Goal: Transaction & Acquisition: Purchase product/service

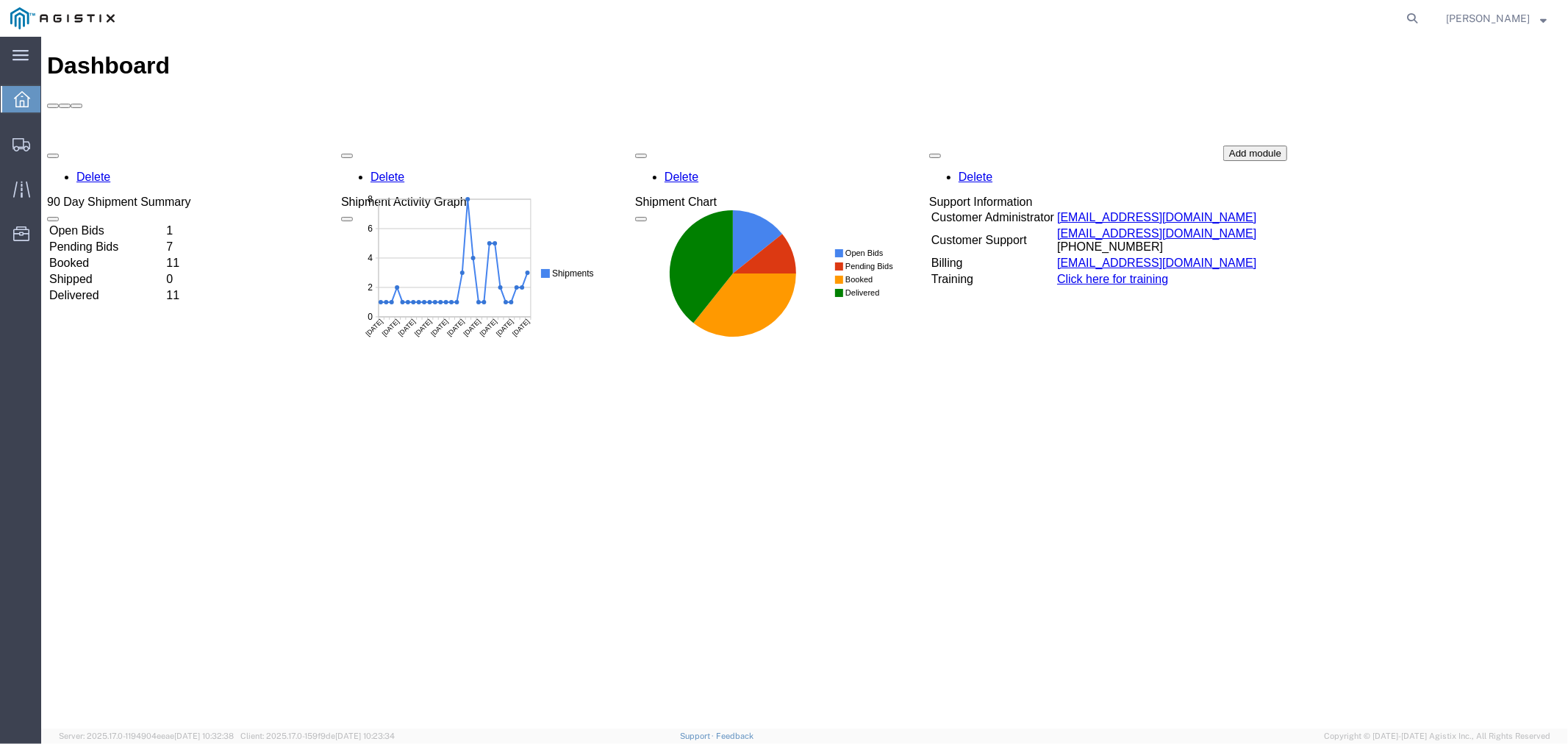
click at [15, 111] on div at bounding box center [22, 99] width 42 height 26
click at [127, 223] on td "Open Bids" at bounding box center [106, 230] width 115 height 15
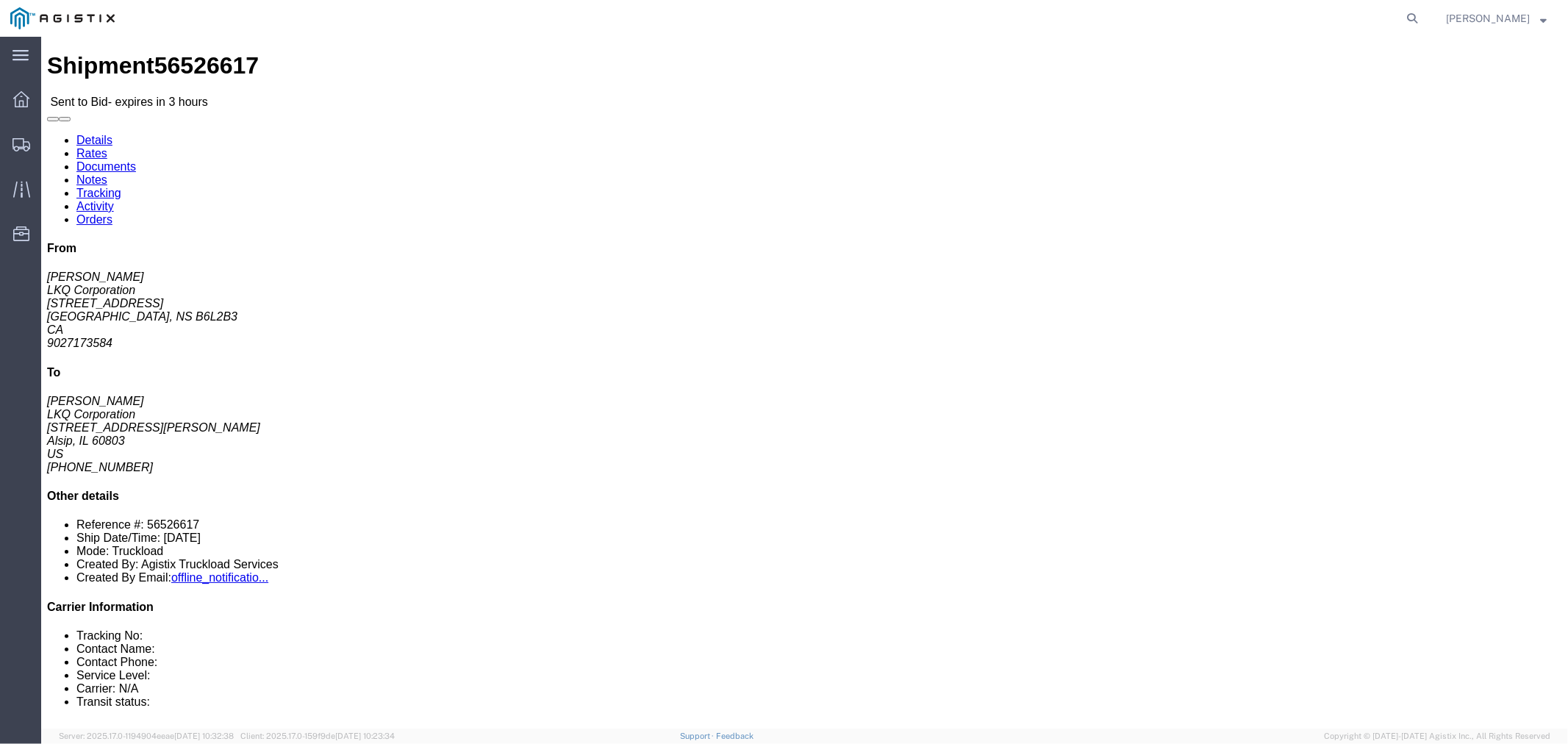
click link "Notes"
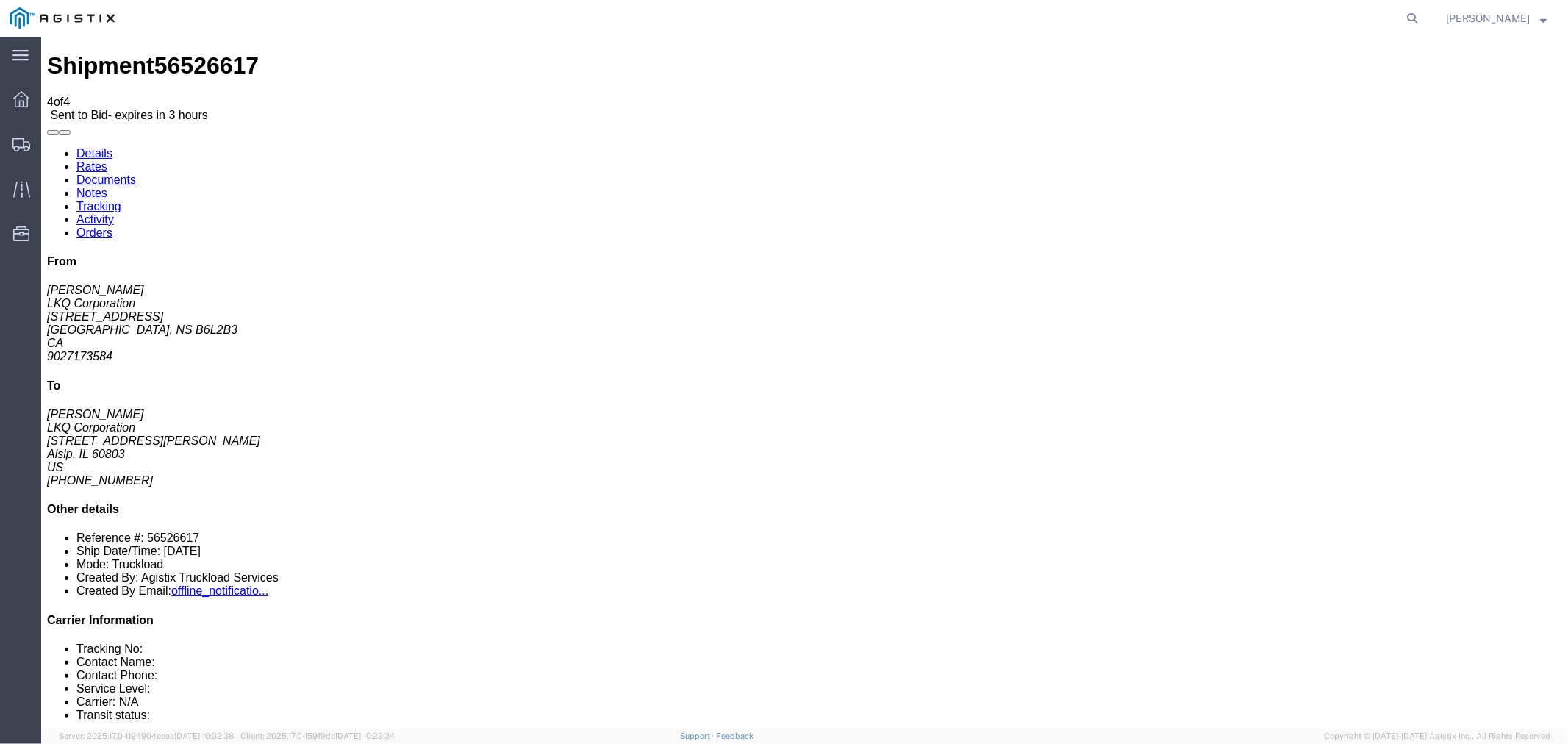
drag, startPoint x: 612, startPoint y: 265, endPoint x: 618, endPoint y: 260, distance: 7.8
drag, startPoint x: 622, startPoint y: 258, endPoint x: 505, endPoint y: 249, distance: 117.3
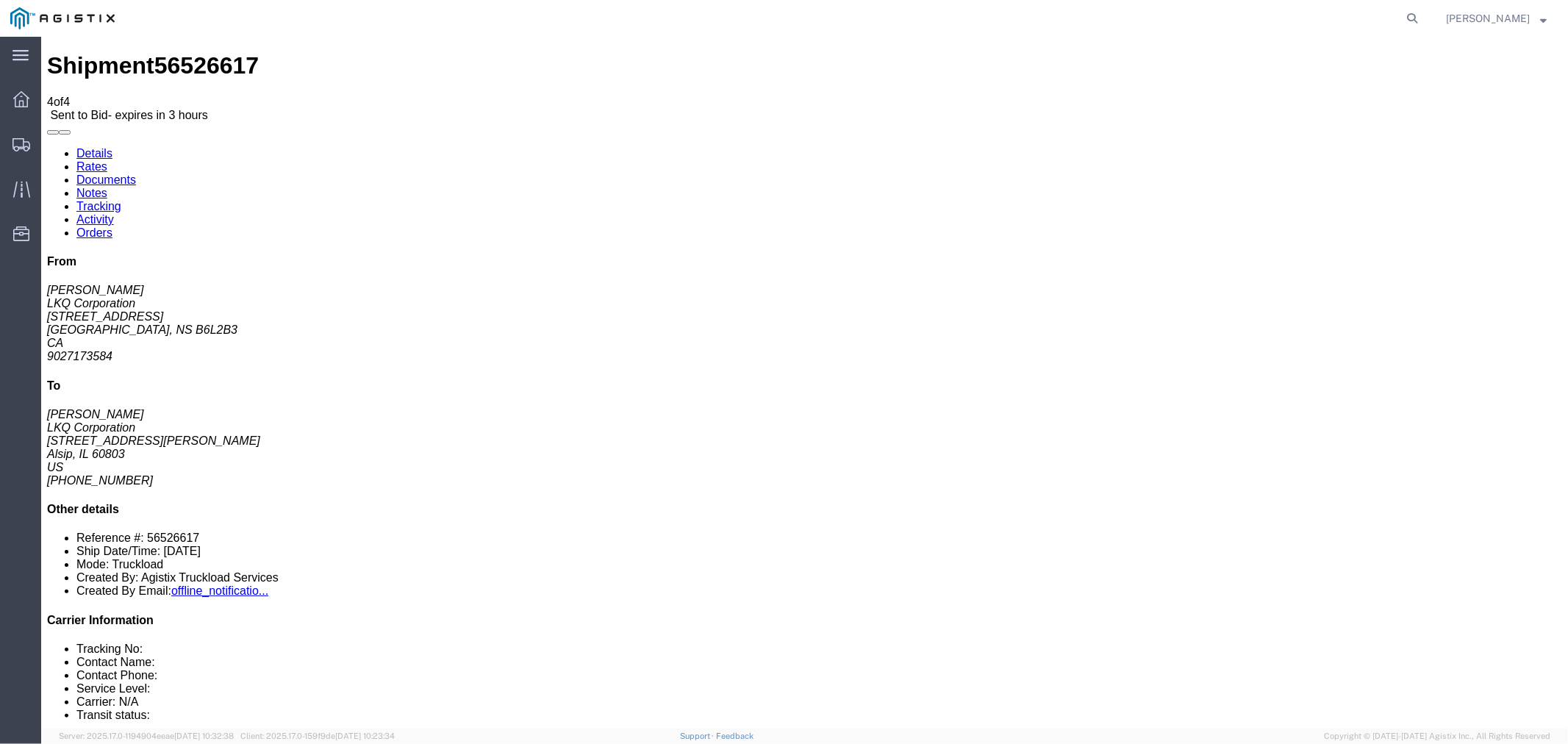
copy td "Engines, Transmissions - Floor Loaded; Notes: also have core stg. cal. bat. com…"
click at [107, 160] on link "Rates" at bounding box center [91, 165] width 31 height 12
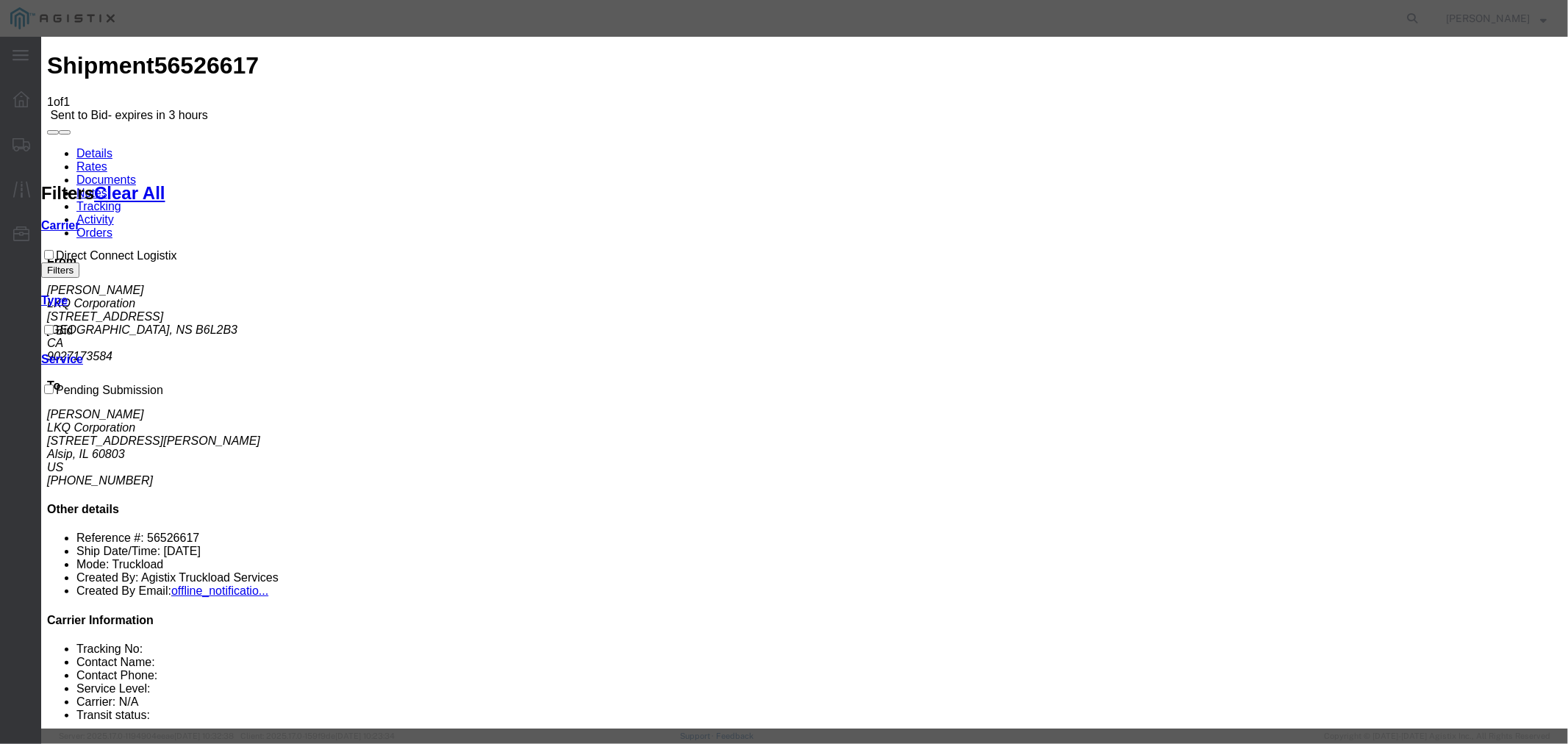
select select "4506"
select select "15907"
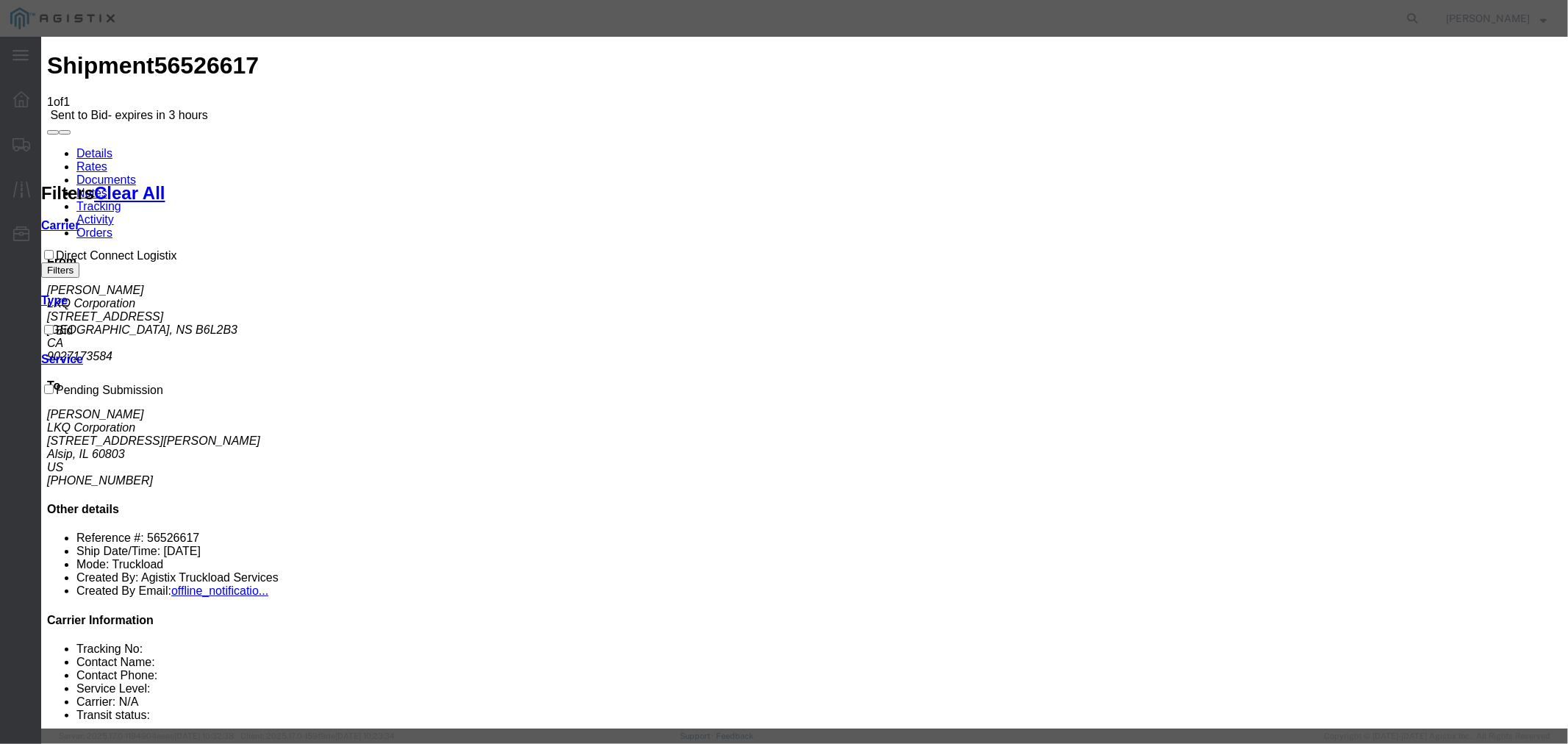
type input "DCL"
type input "3950"
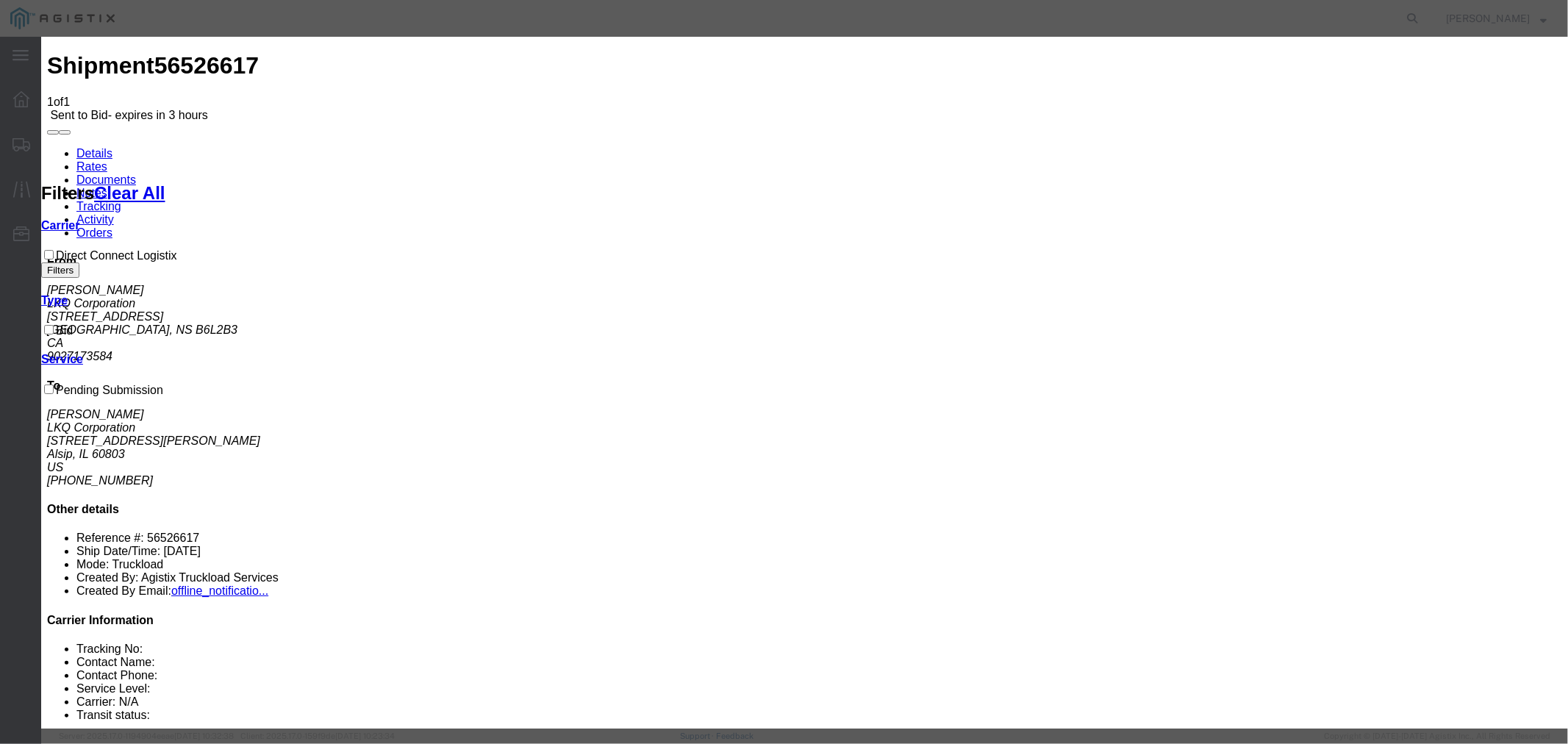
type textarea "Have 3 different carriers that can pick this up. Let us know"
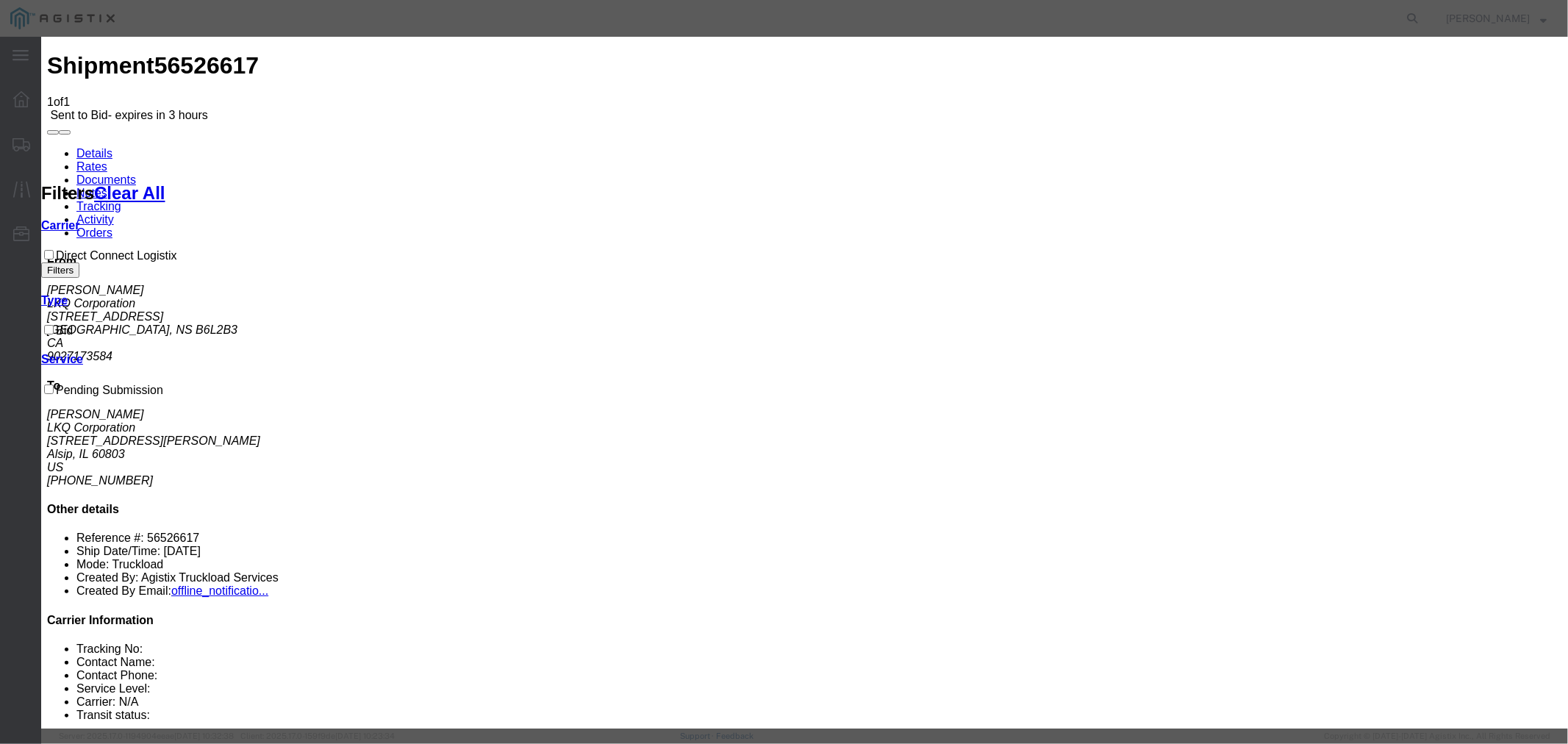
type input "4250"
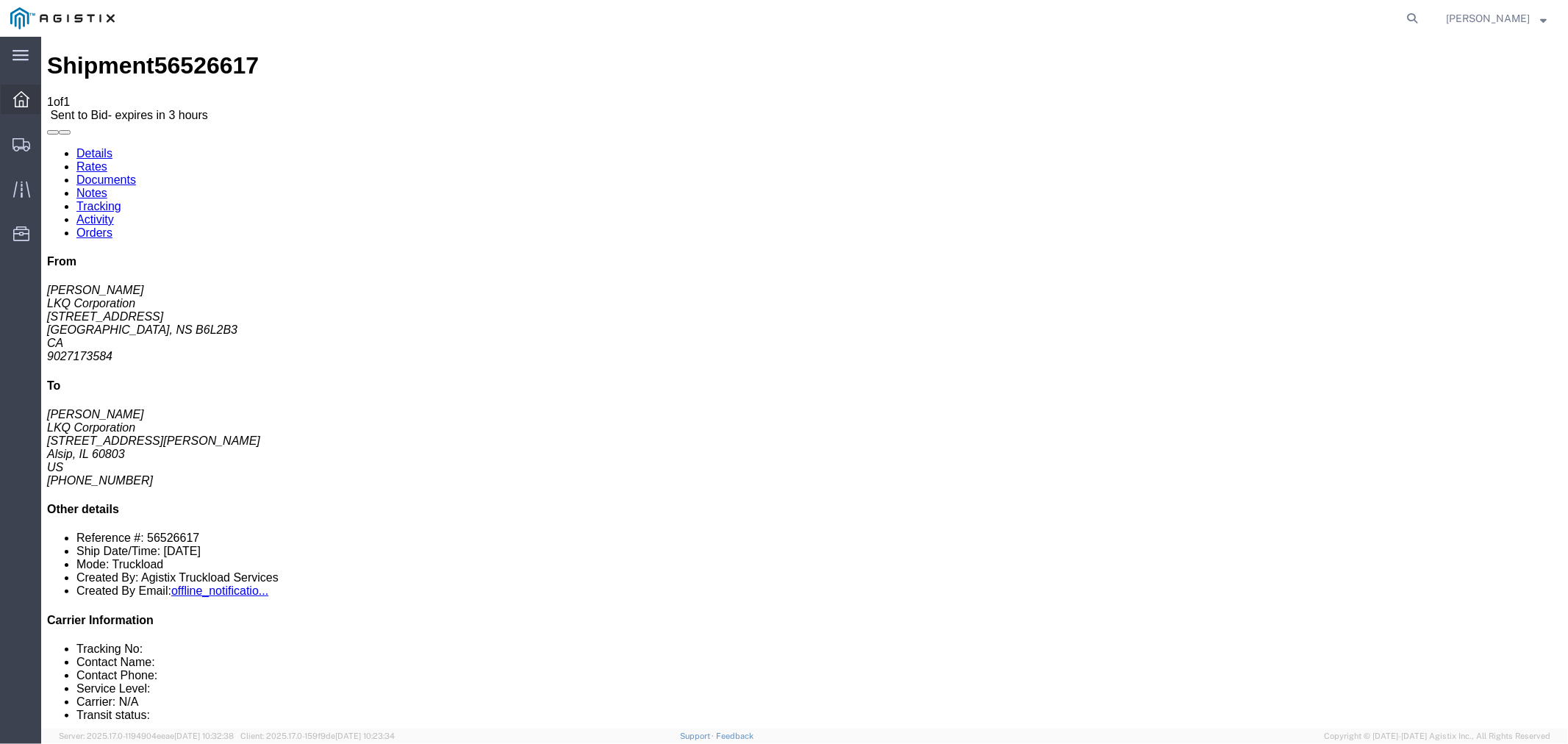
click at [19, 111] on div at bounding box center [22, 99] width 42 height 29
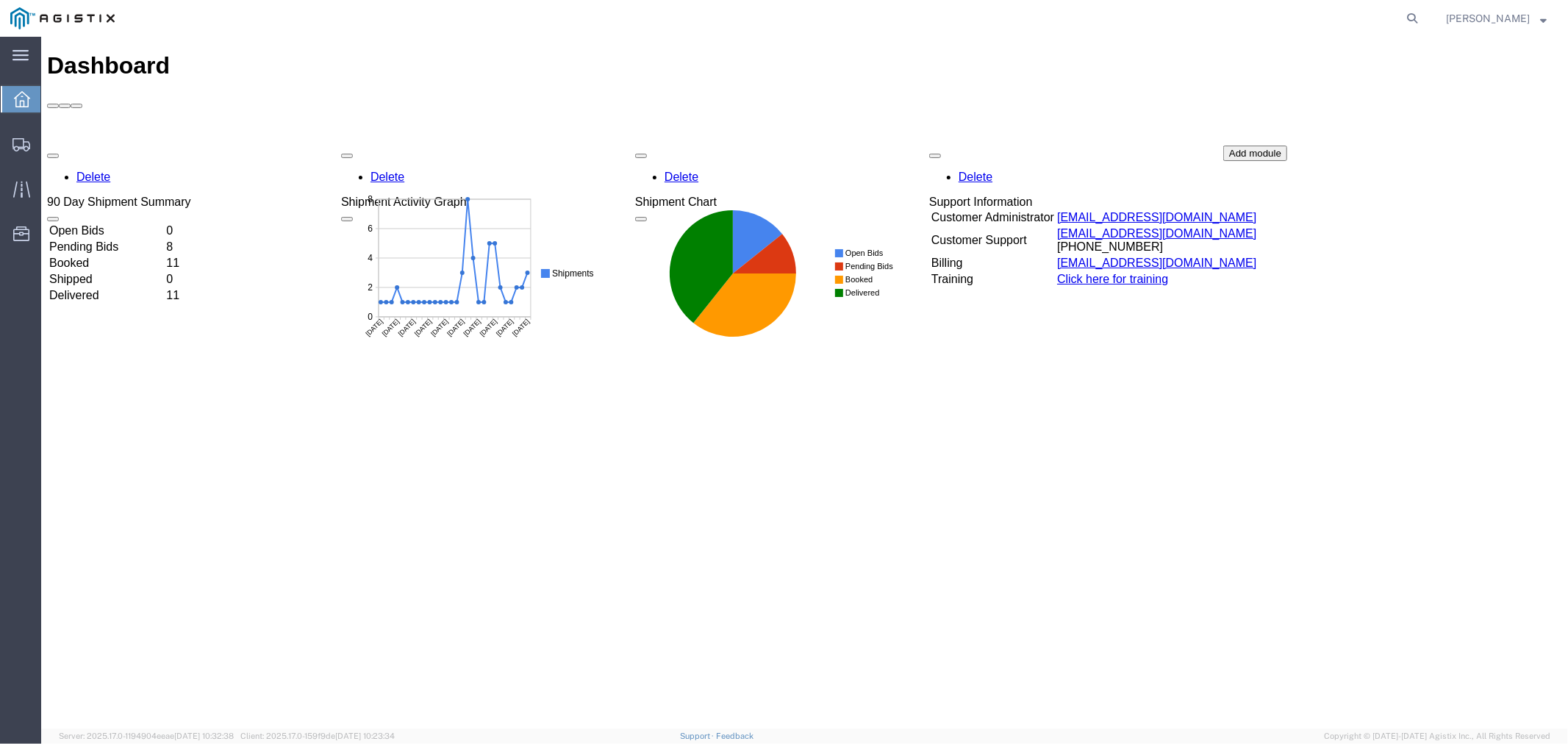
click at [31, 97] on div at bounding box center [22, 99] width 42 height 26
click at [102, 223] on td "Open Bids" at bounding box center [106, 230] width 115 height 15
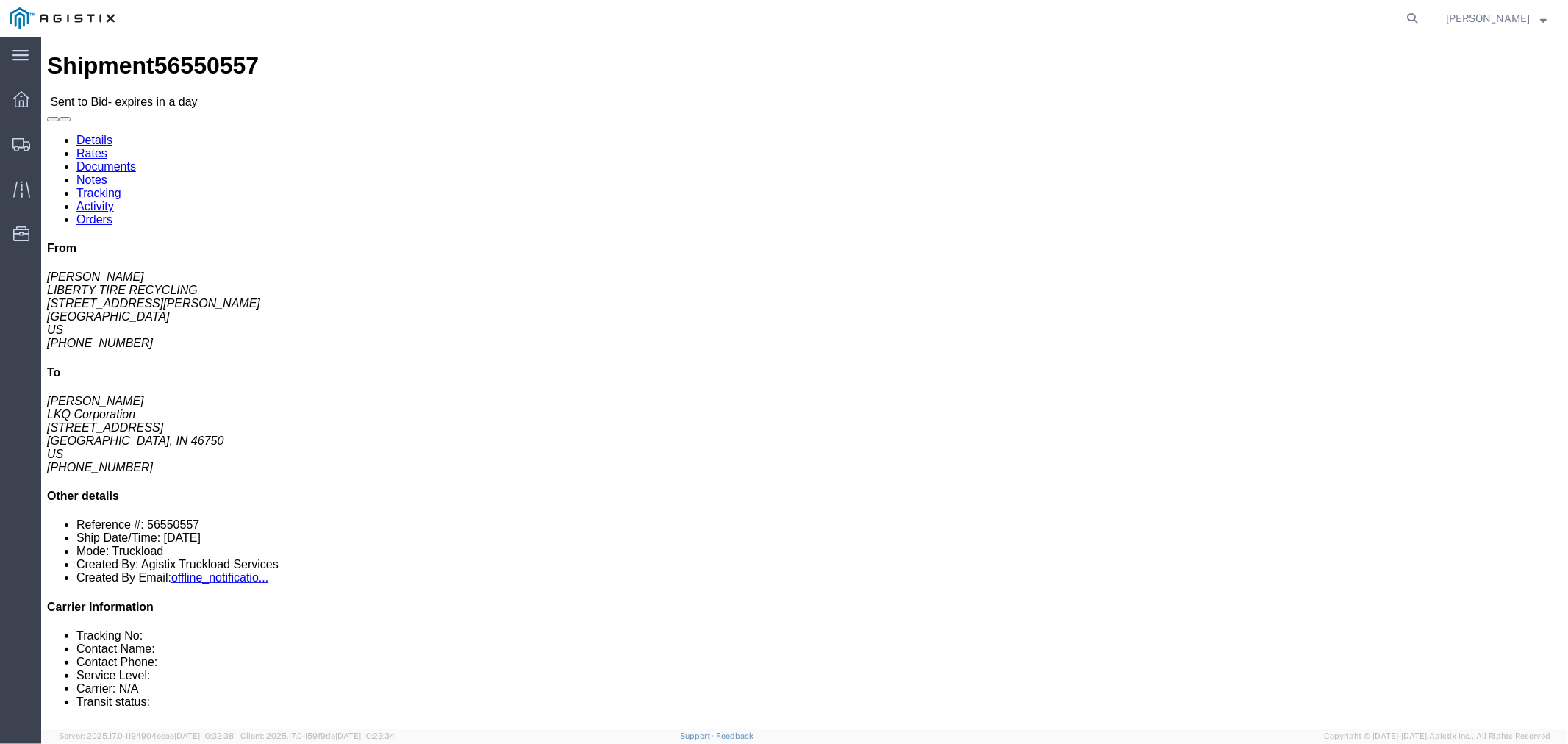
click link "Notes"
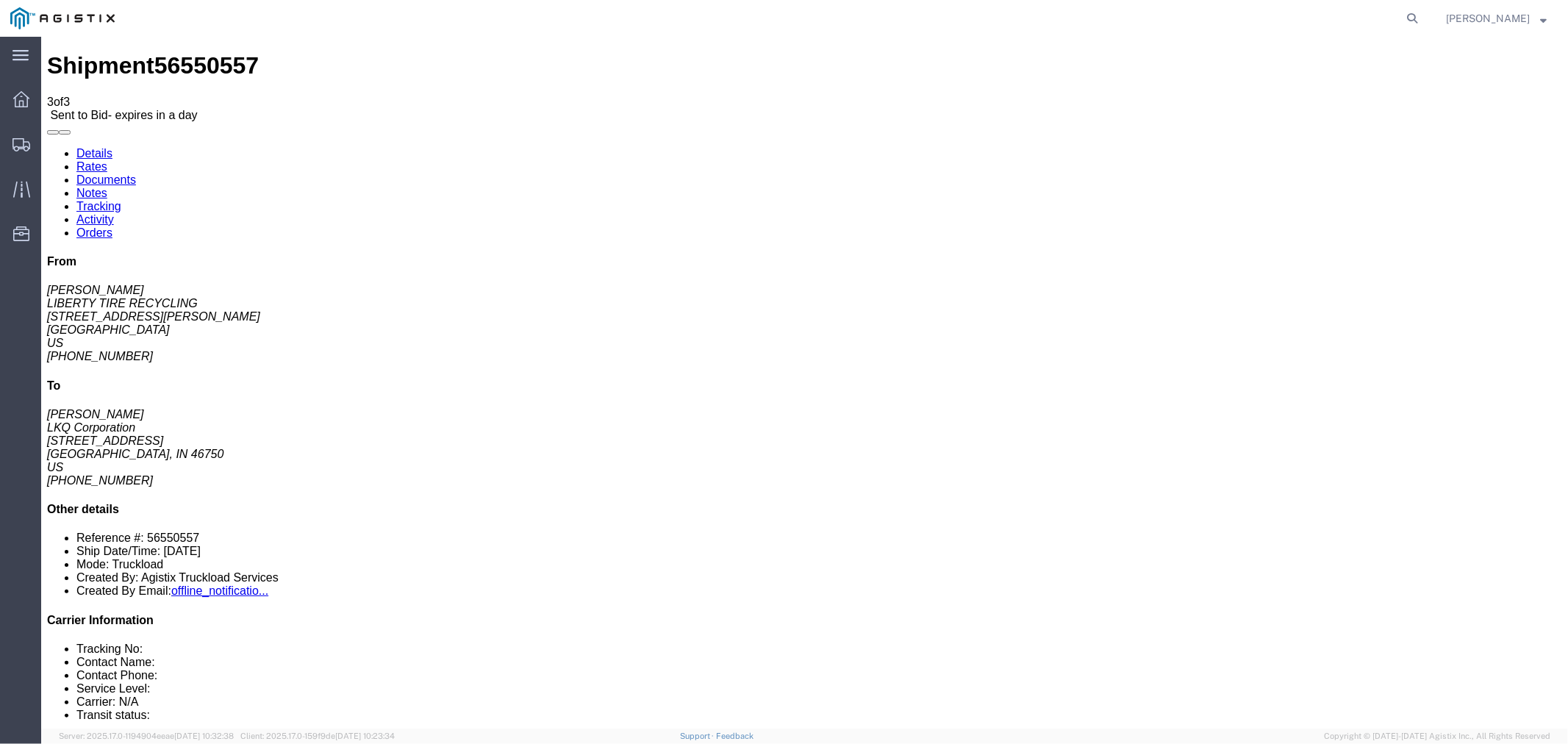
click at [107, 160] on link "Rates" at bounding box center [91, 165] width 31 height 12
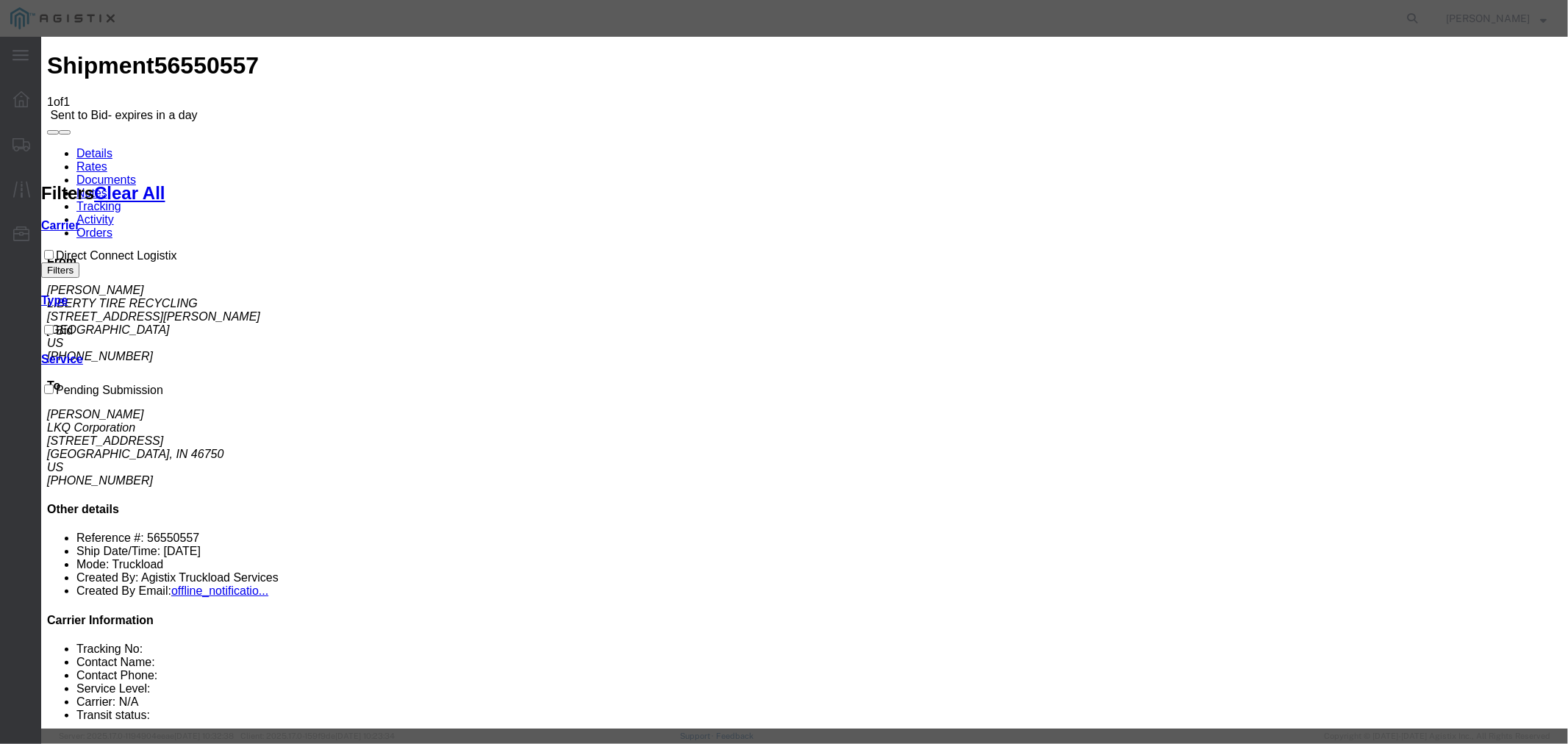
type textarea "Driver will deliver first thing [DATE] morning"
select select "4506"
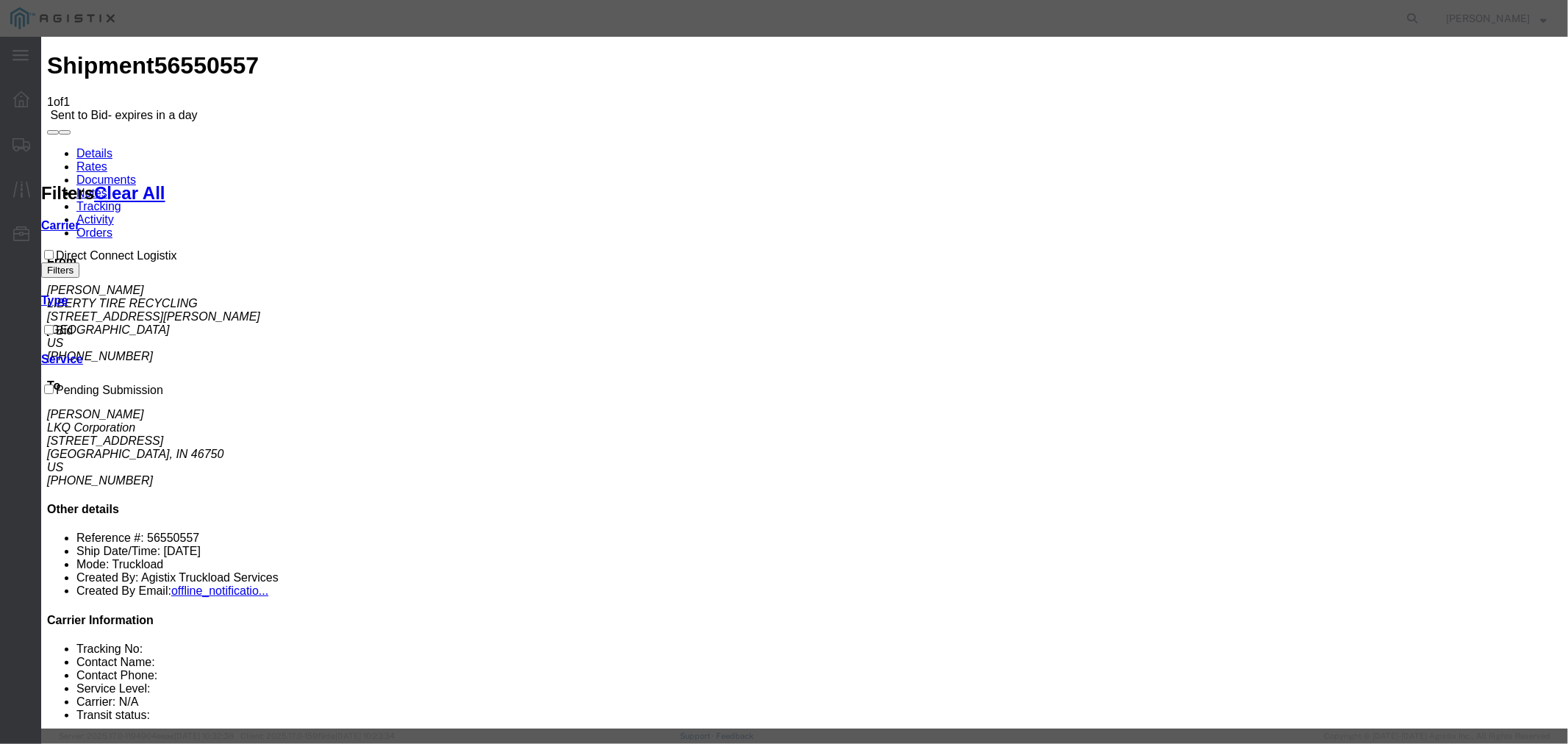
select select "15907"
type input "DCL"
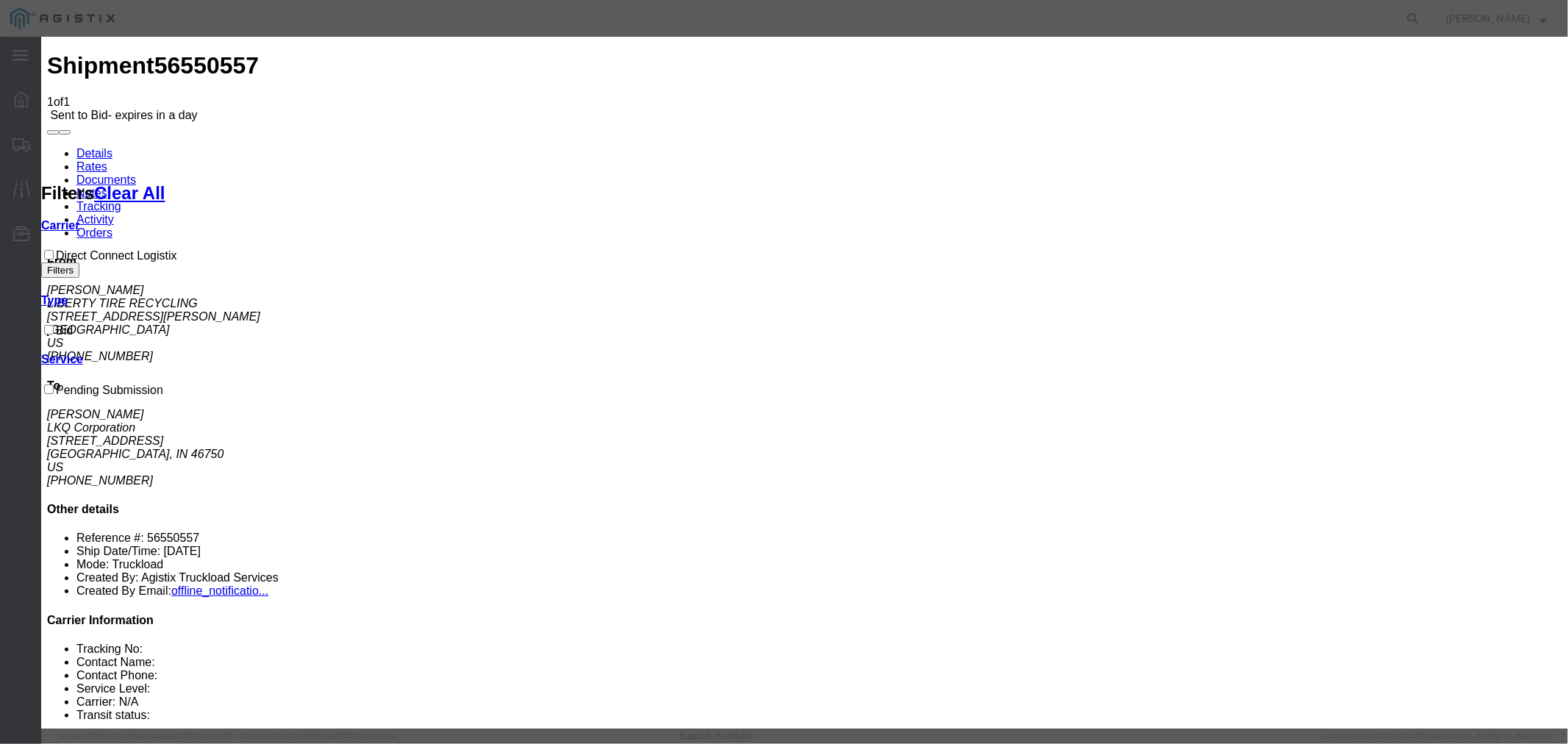
type input "2250"
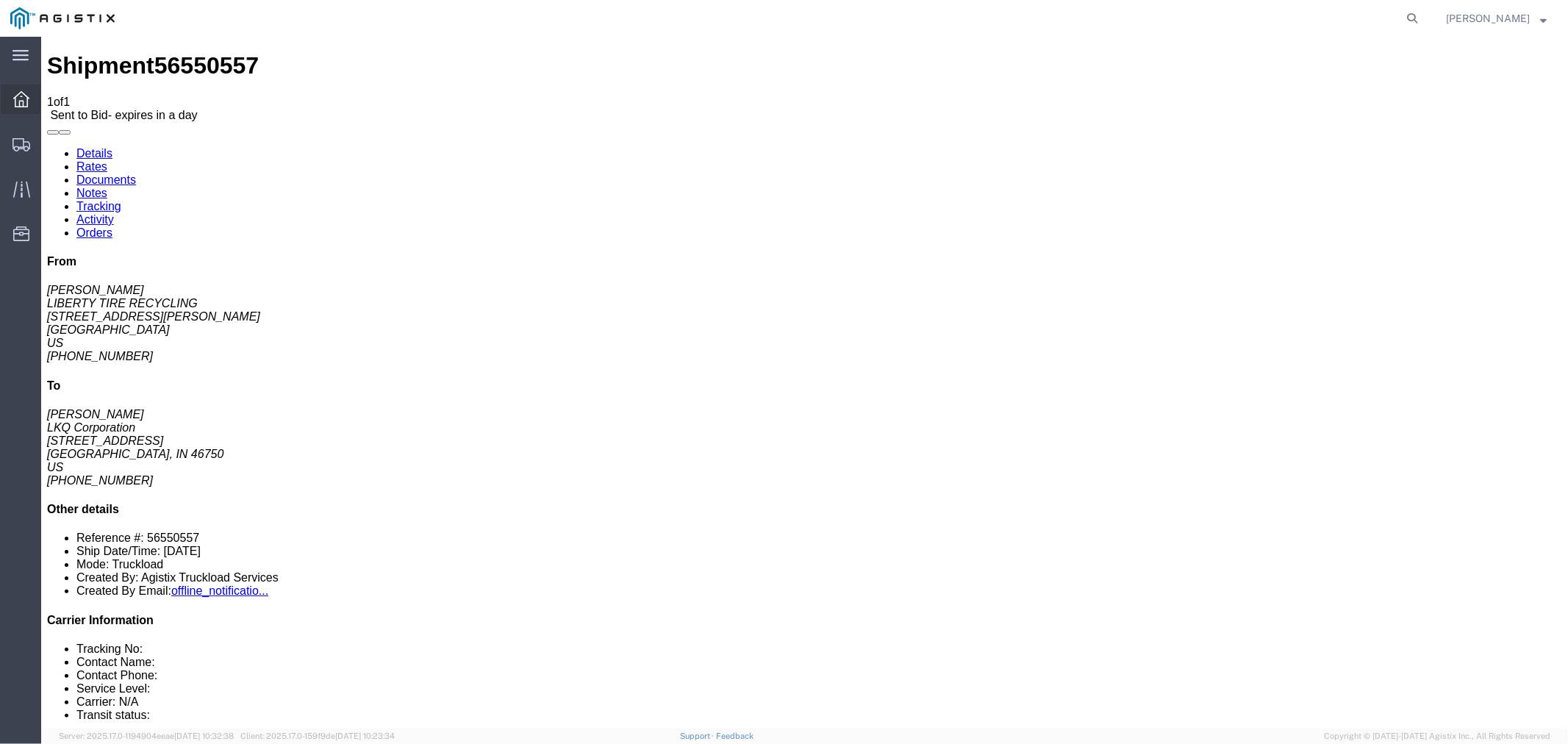
click at [20, 104] on icon at bounding box center [21, 99] width 16 height 16
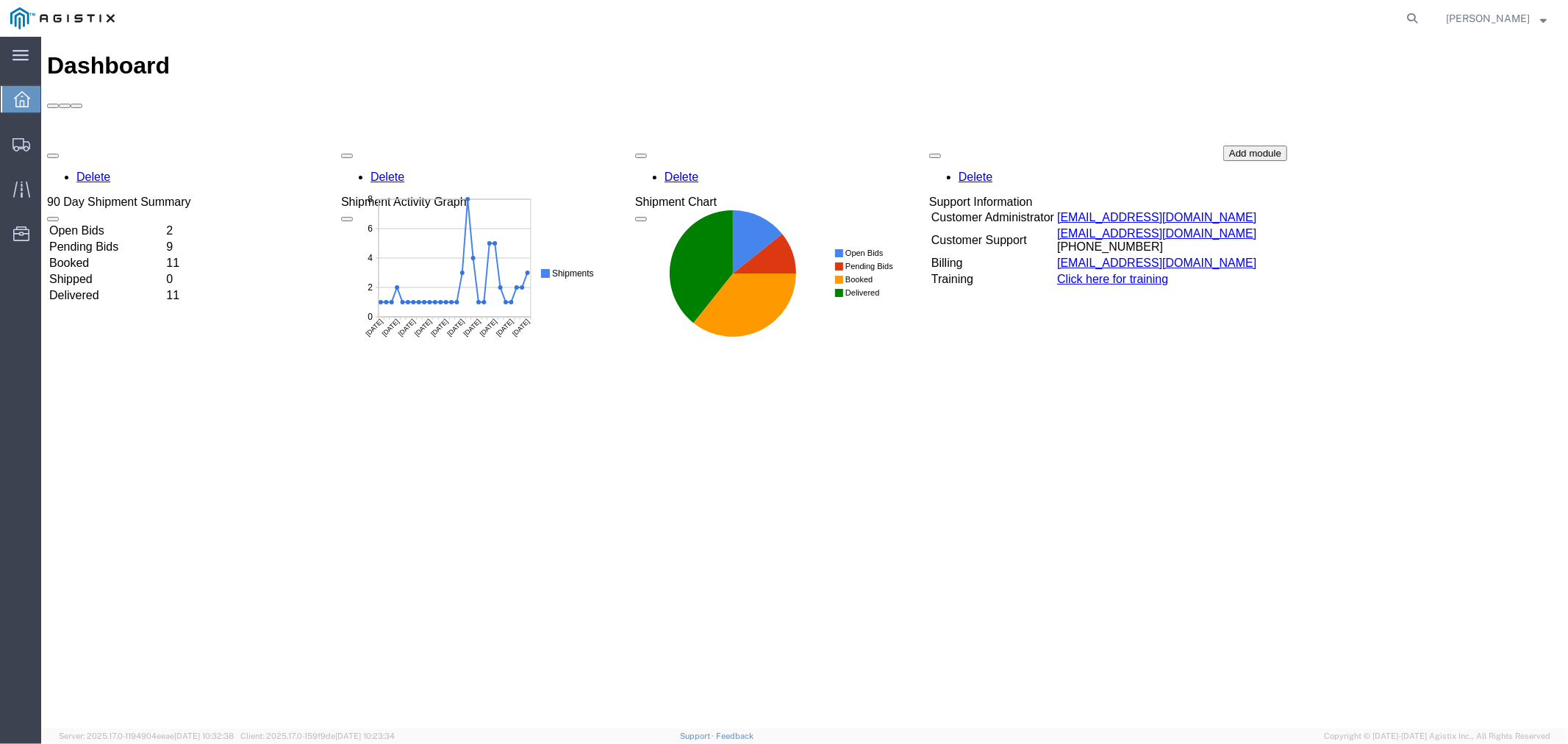
click at [127, 223] on td "Open Bids" at bounding box center [106, 230] width 115 height 15
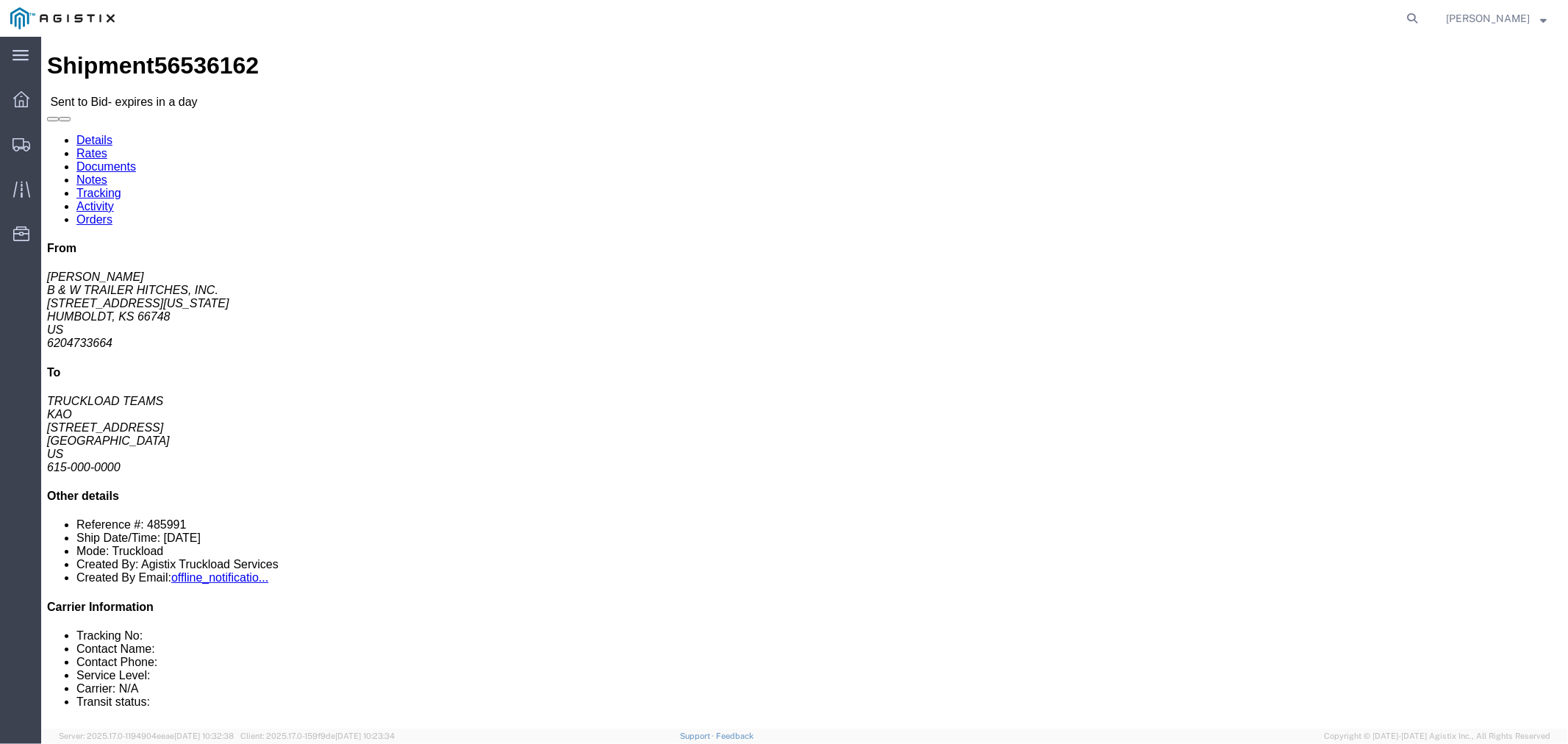
click link "Notes"
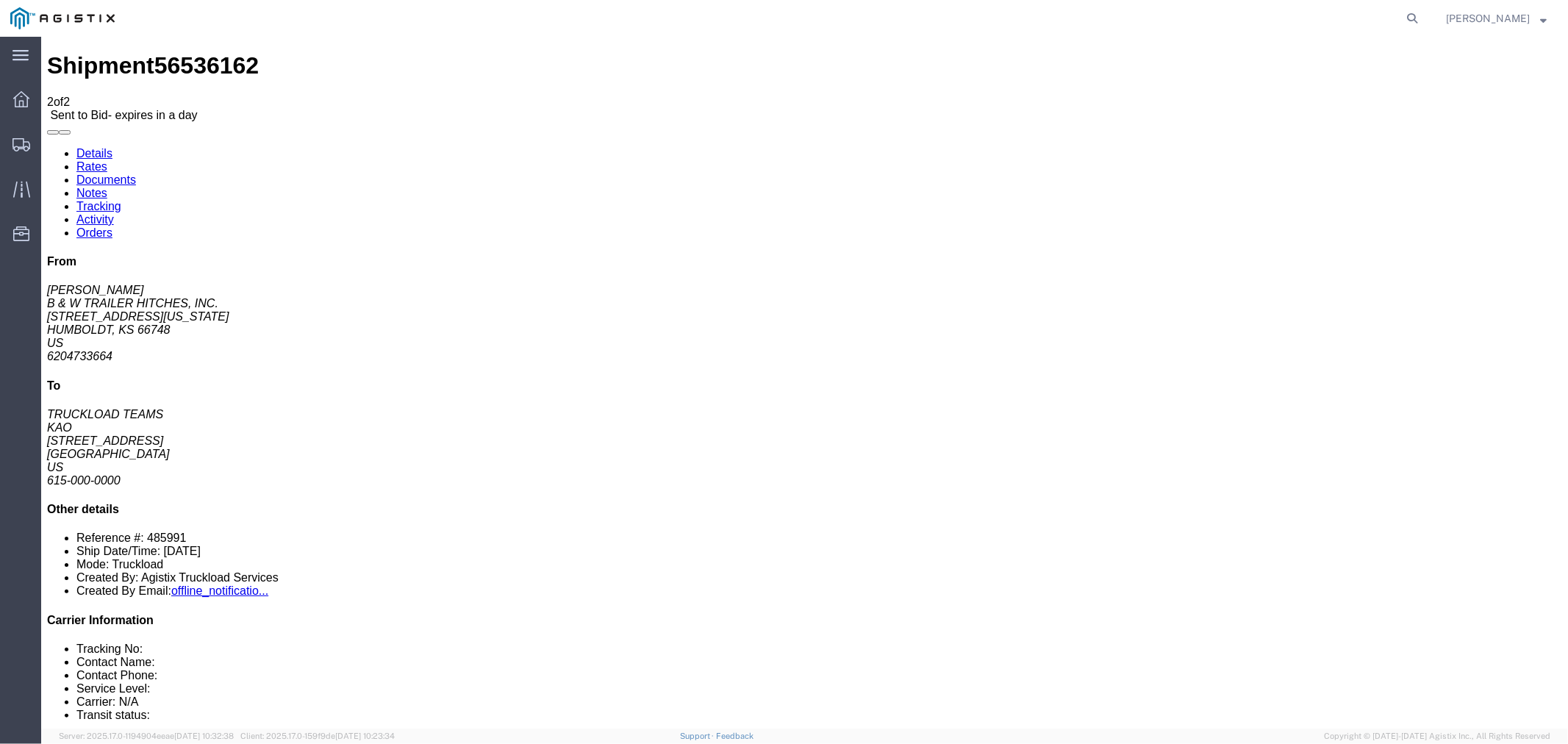
click at [99, 146] on link "Details" at bounding box center [94, 152] width 36 height 12
click button "button"
click link "Rates"
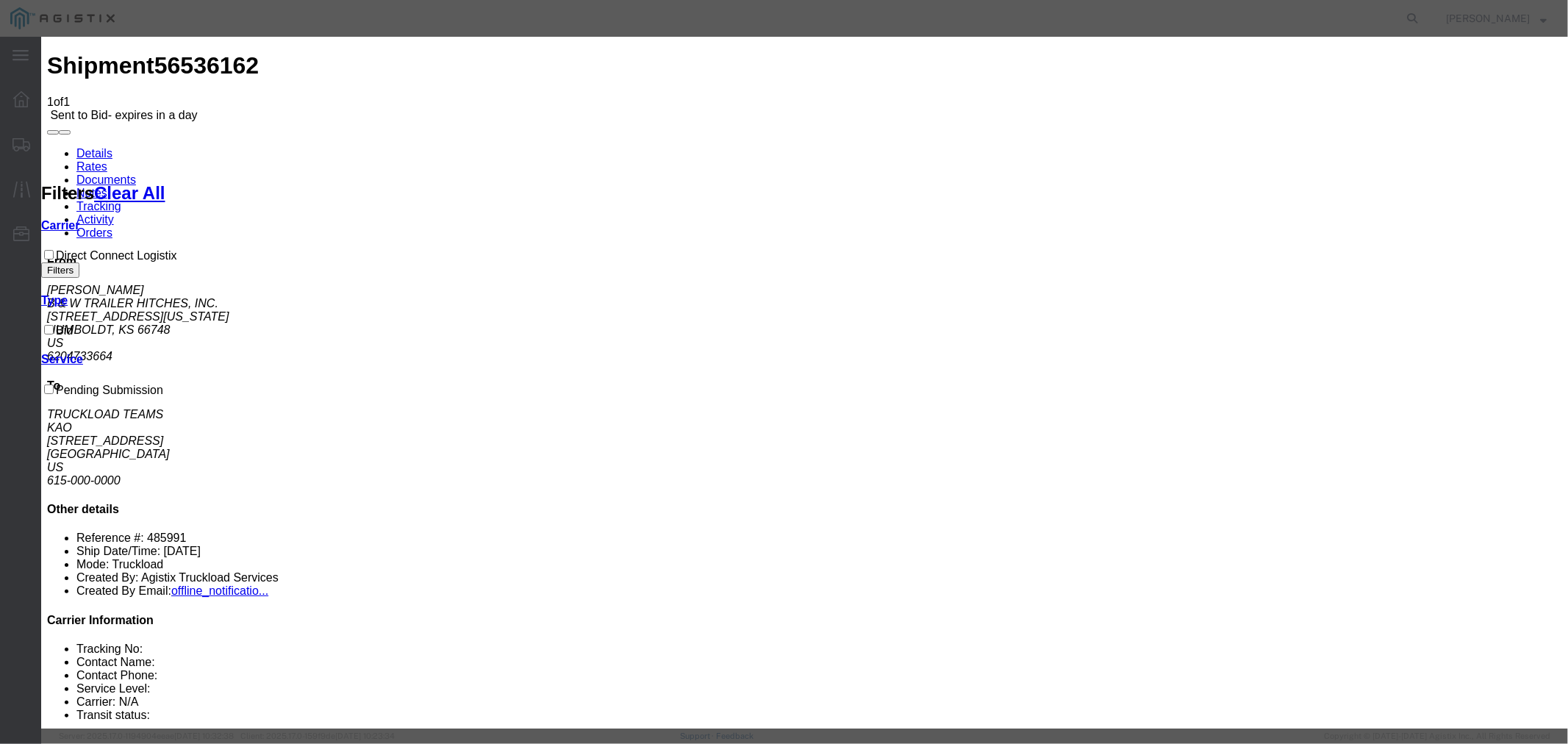
select select "4506"
select select "15907"
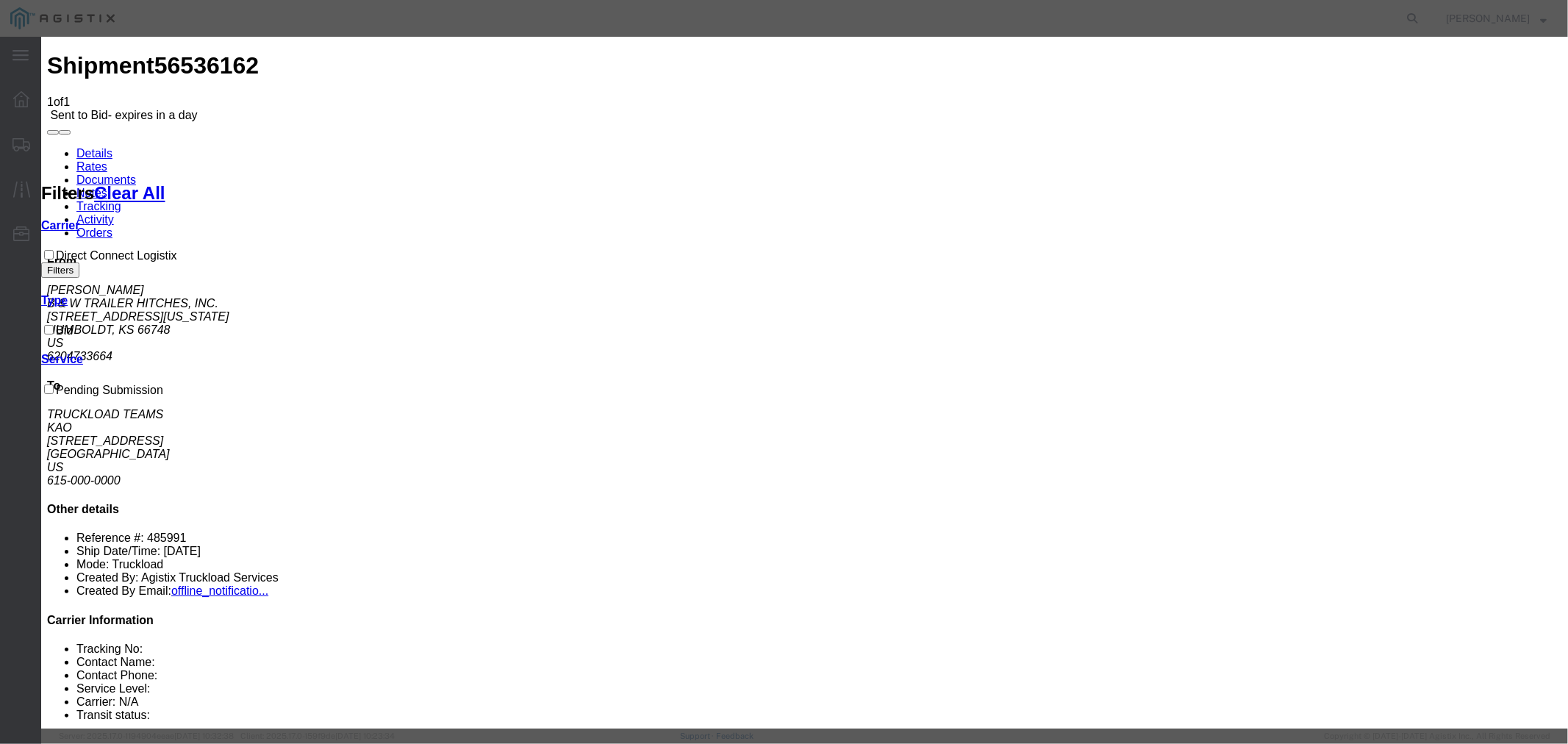
drag, startPoint x: 1086, startPoint y: 171, endPoint x: 1100, endPoint y: 186, distance: 20.5
type input "DCL"
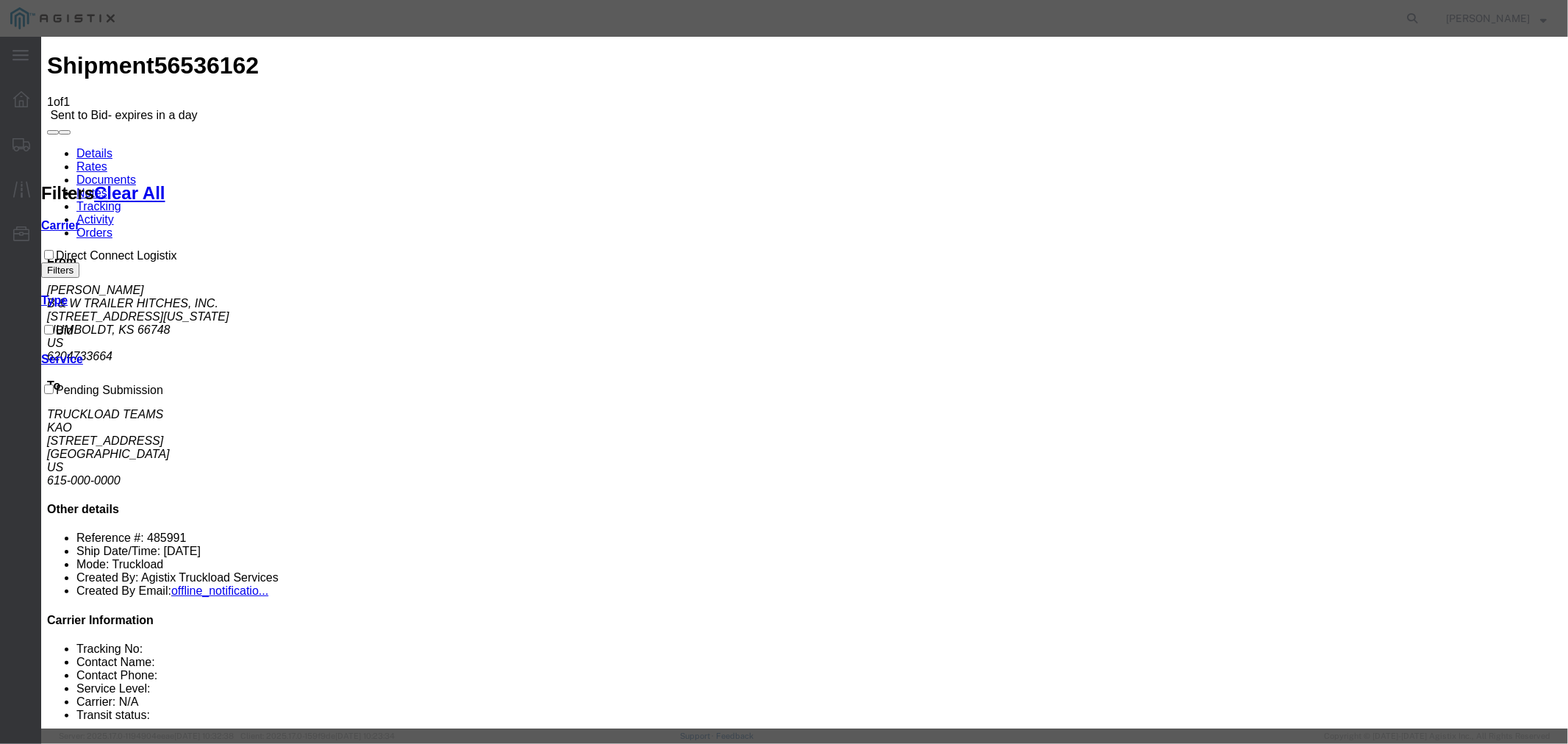
type input "1090"
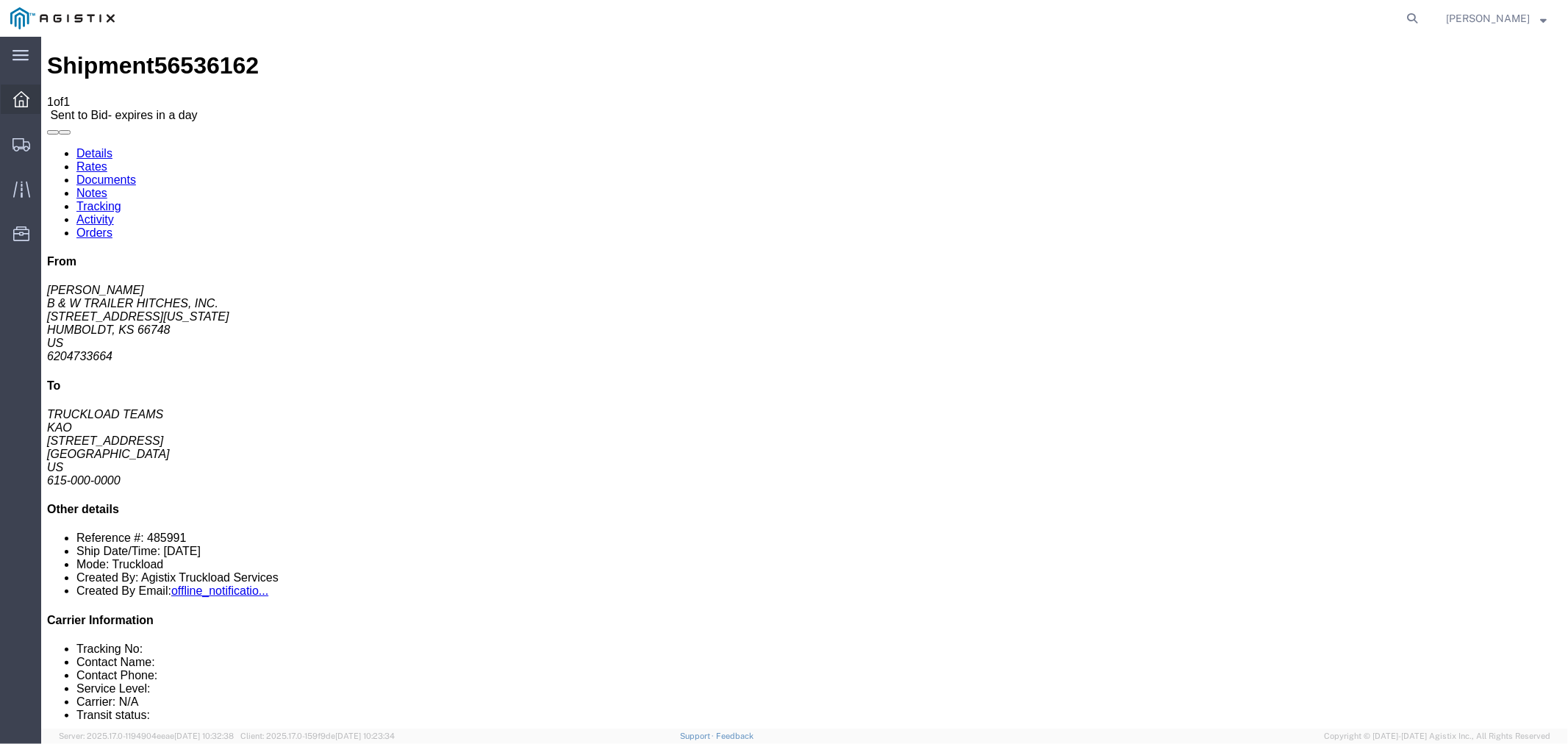
click at [15, 100] on icon at bounding box center [21, 99] width 16 height 16
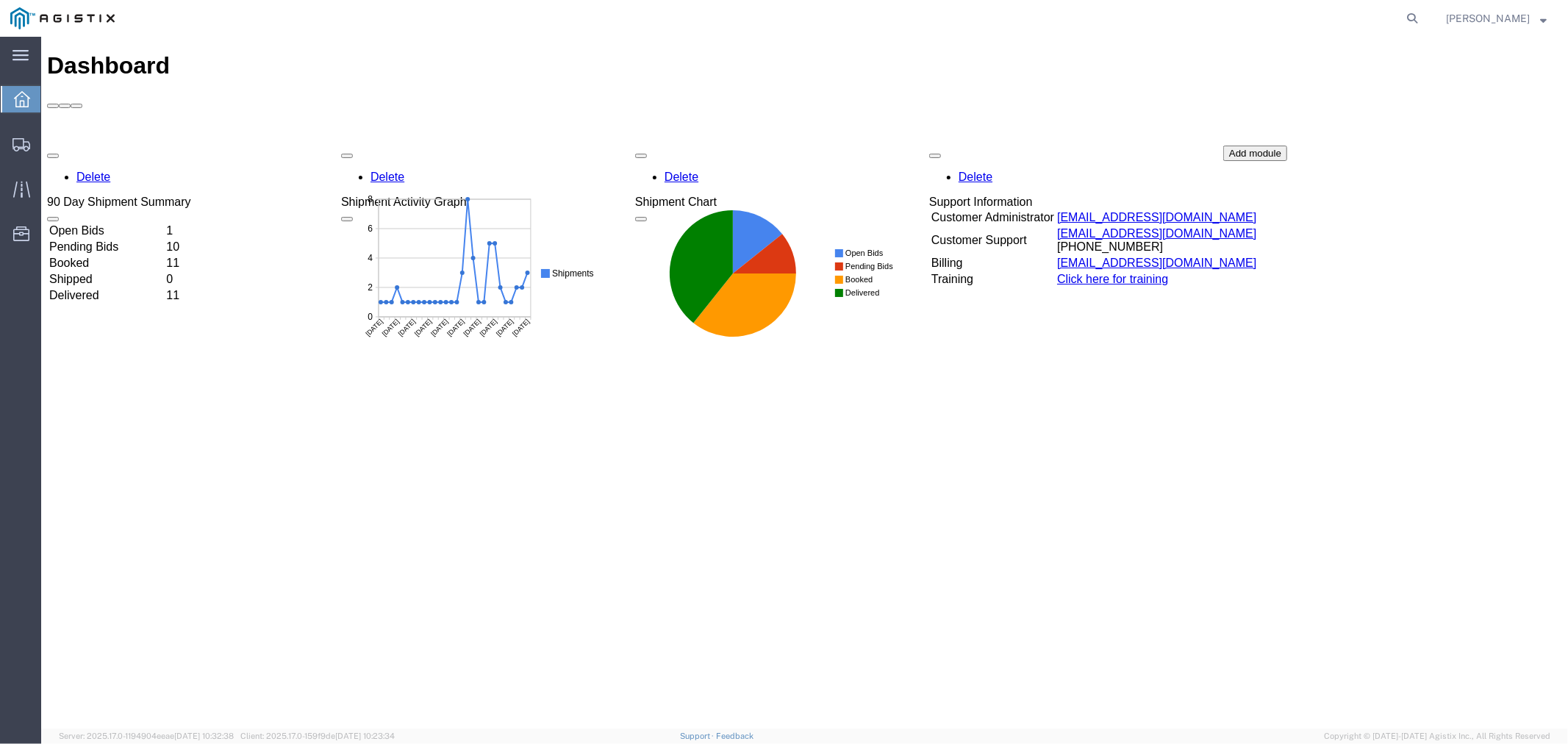
click at [112, 223] on td "Open Bids" at bounding box center [106, 230] width 115 height 15
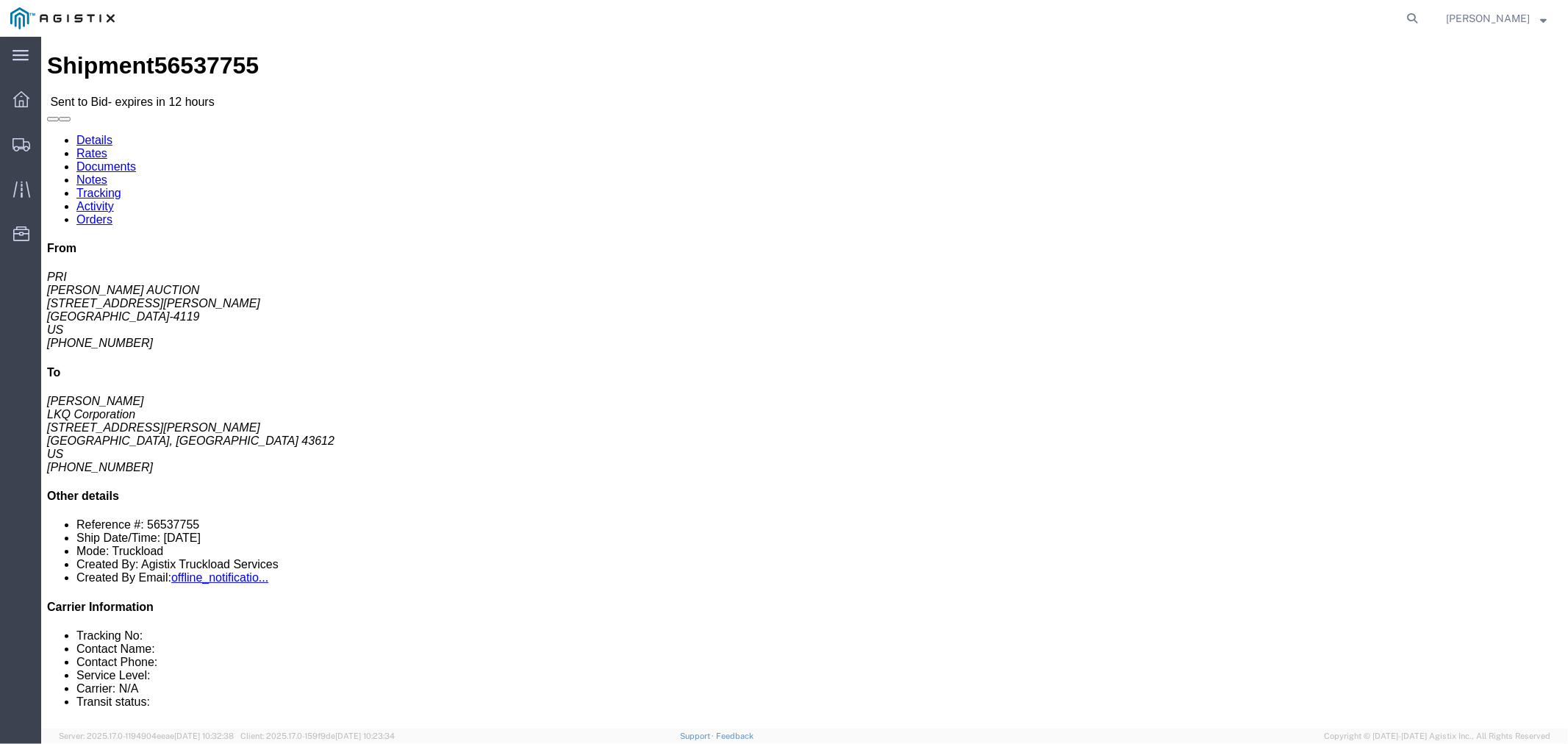
click button "button"
drag, startPoint x: 220, startPoint y: 51, endPoint x: 212, endPoint y: 52, distance: 8.1
click link "Notes"
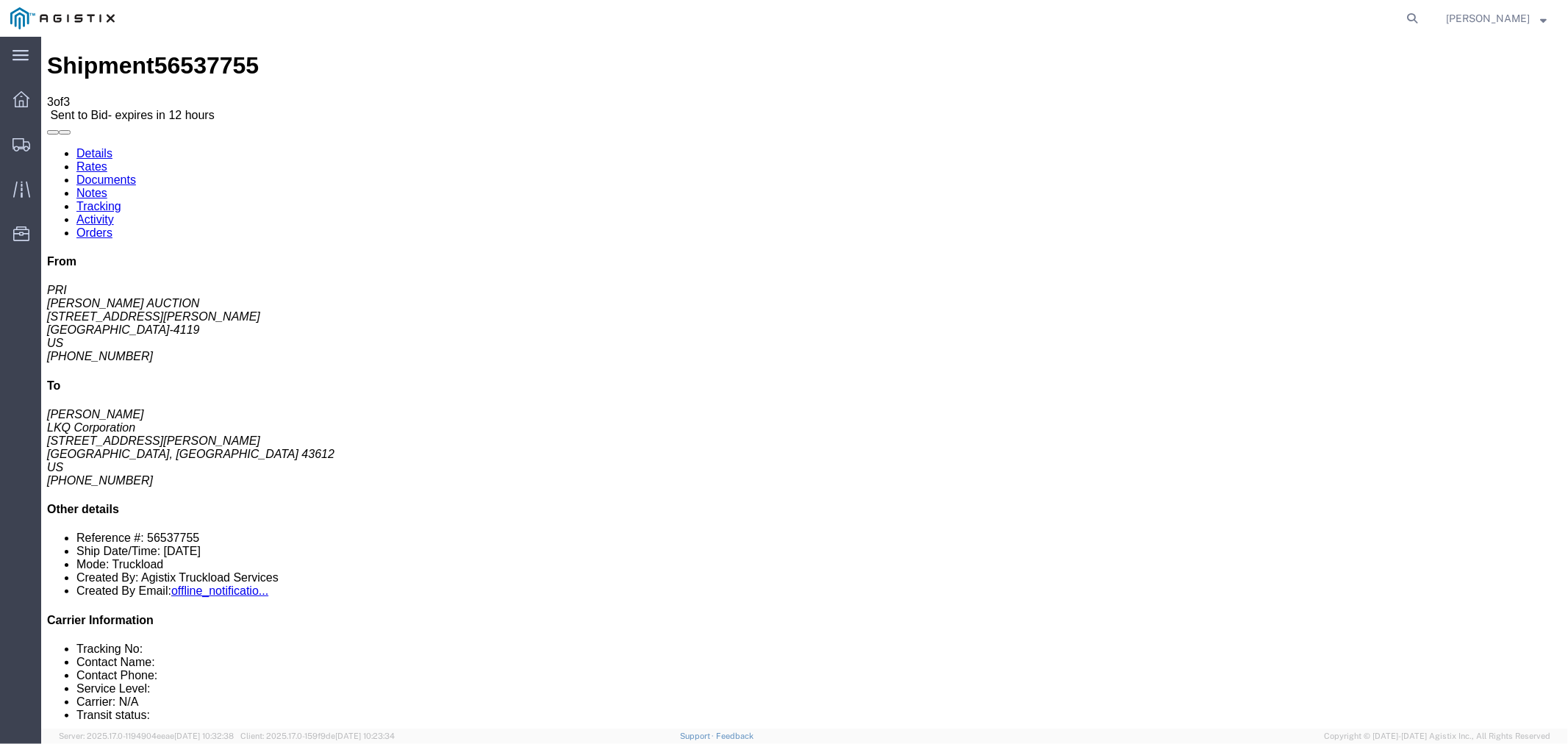
click at [107, 146] on link "Details" at bounding box center [94, 152] width 36 height 12
click link "Rates"
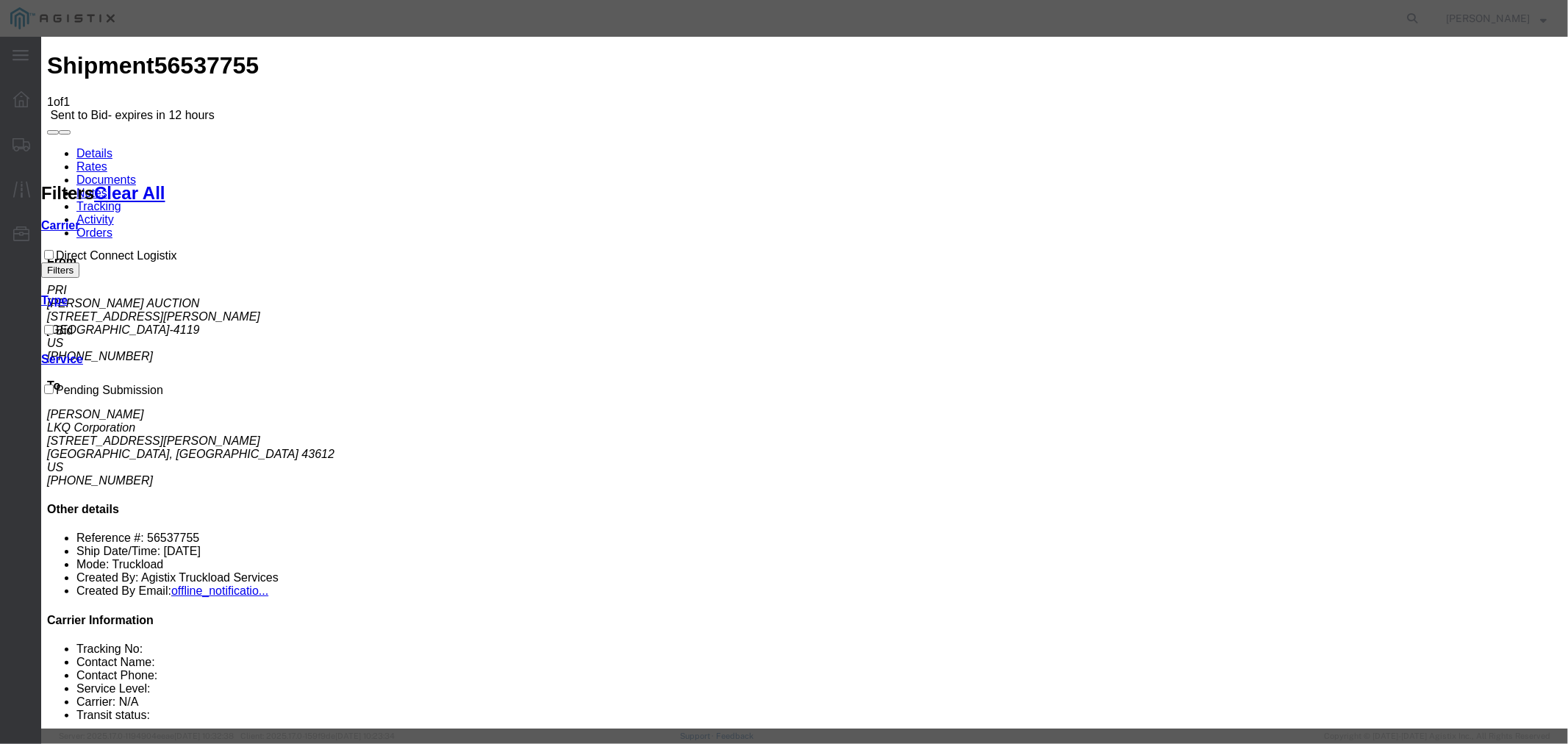
select select "4506"
select select "15907"
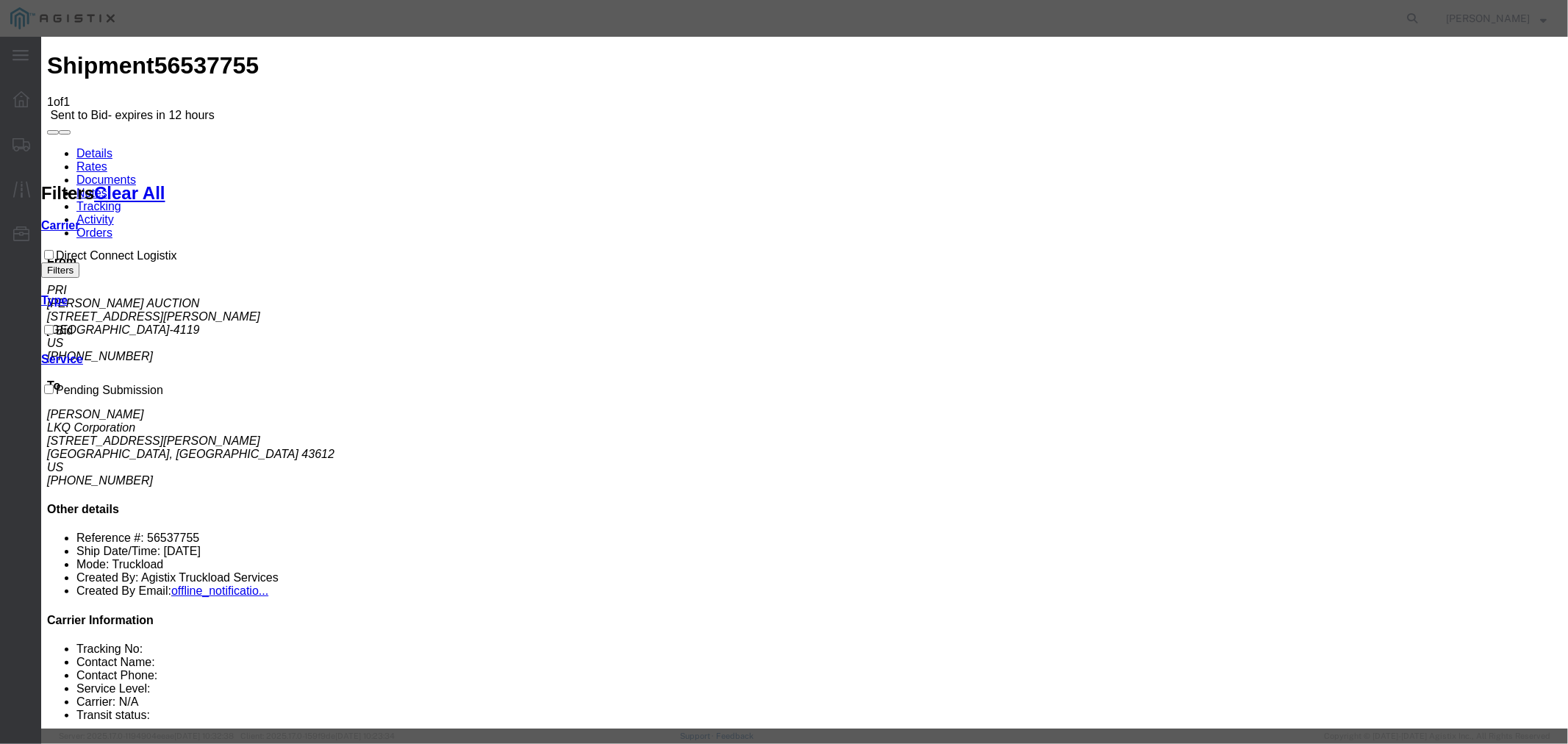
type input "DCL"
type textarea "FTL based off weight at 44k lbs"
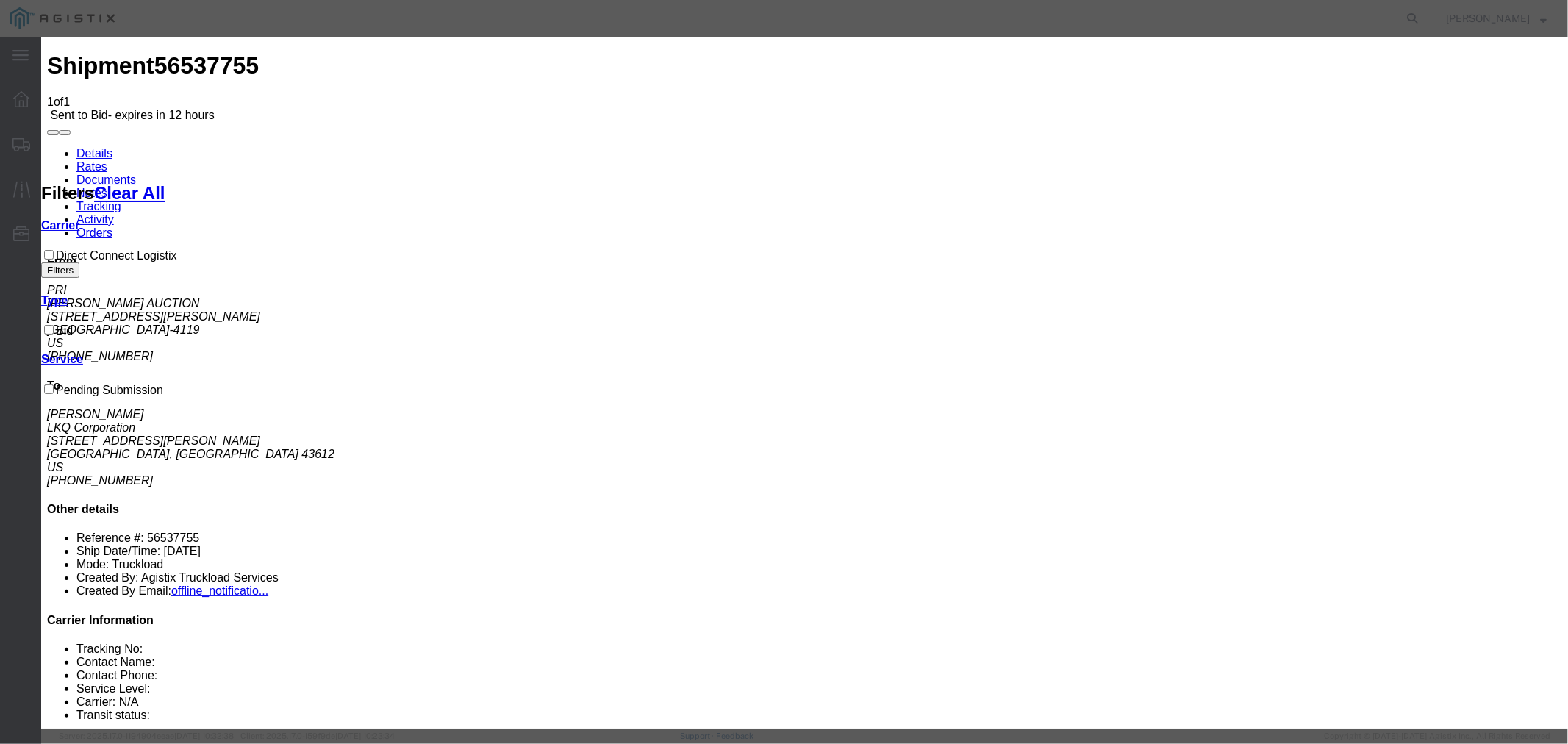
type input "2850"
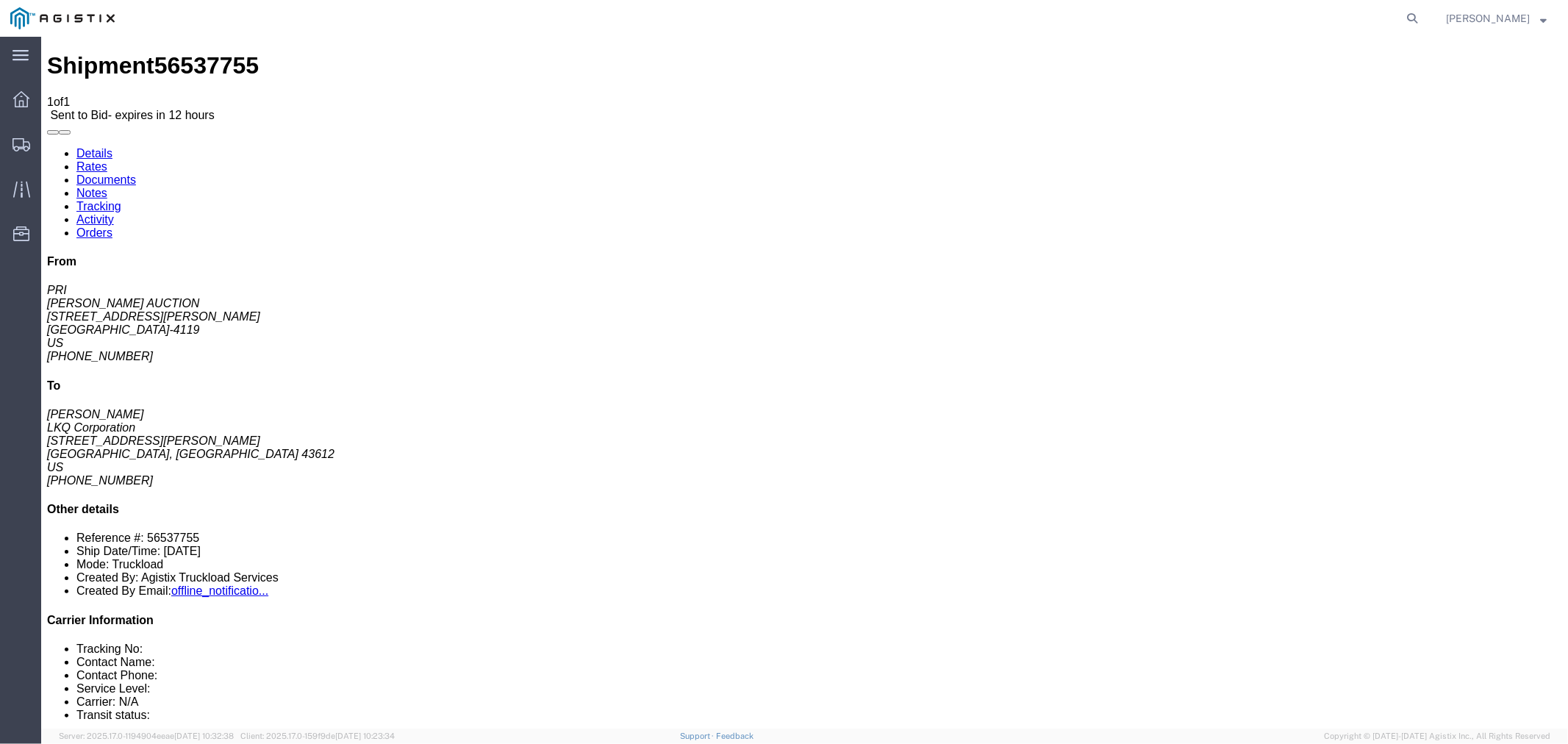
click at [107, 186] on link "Notes" at bounding box center [91, 192] width 31 height 12
click at [93, 146] on link "Details" at bounding box center [94, 152] width 36 height 12
click button "button"
click link "Notes"
